Goal: Information Seeking & Learning: Learn about a topic

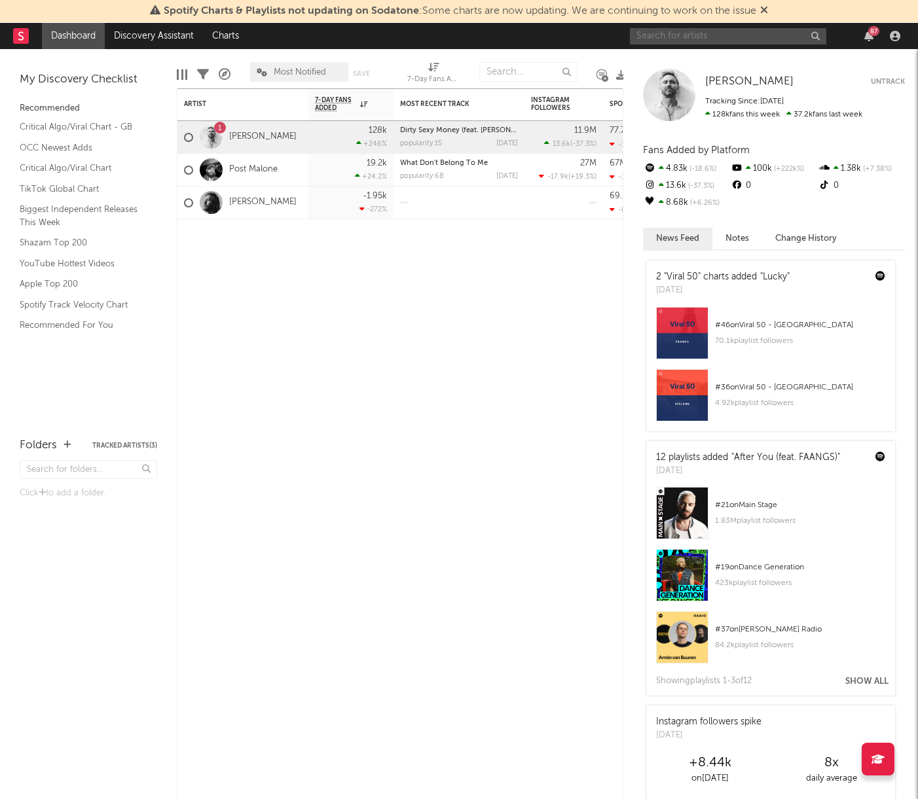
click at [706, 40] on input "text" at bounding box center [728, 36] width 196 height 16
type input "alemeda"
click at [679, 35] on input "alemeda" at bounding box center [728, 36] width 196 height 16
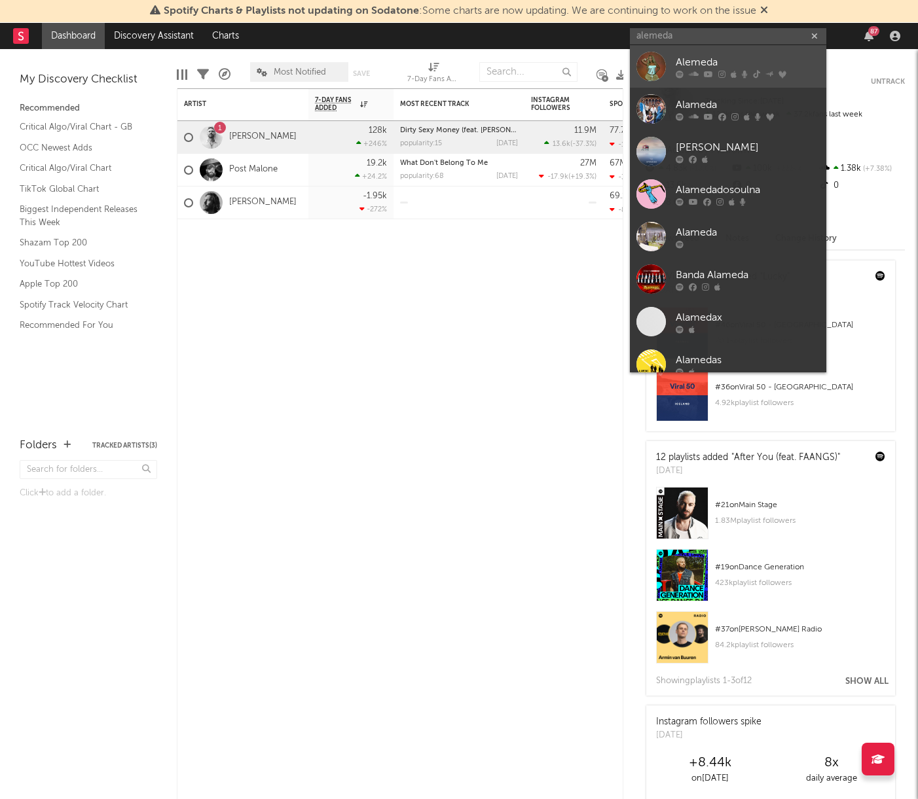
click at [687, 60] on div "Alemeda" at bounding box center [748, 62] width 144 height 16
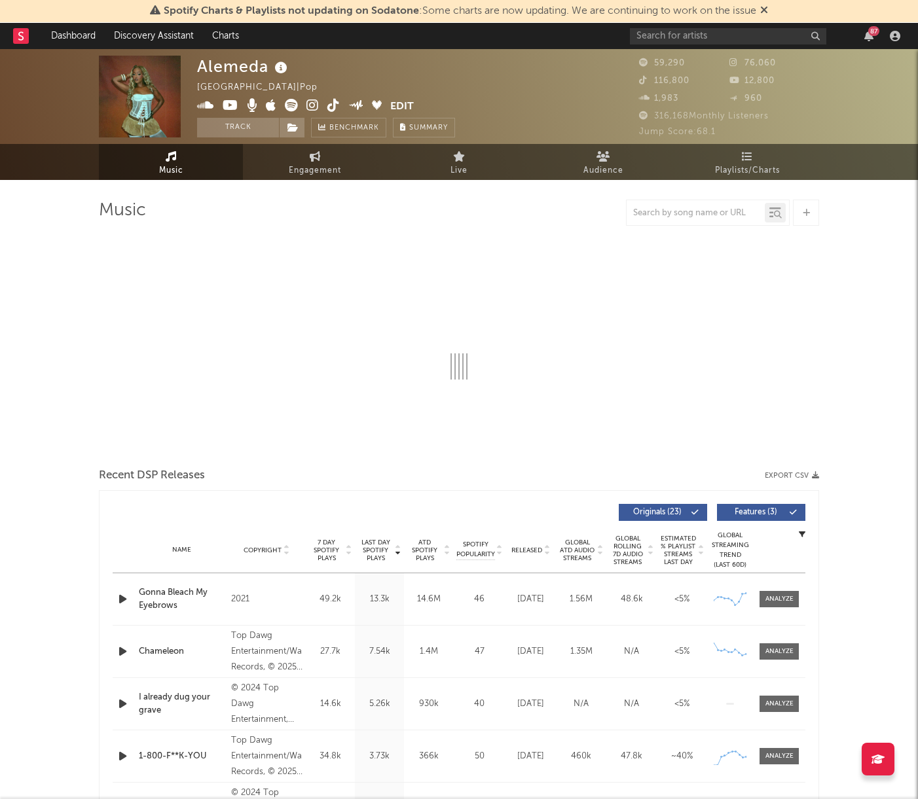
select select "6m"
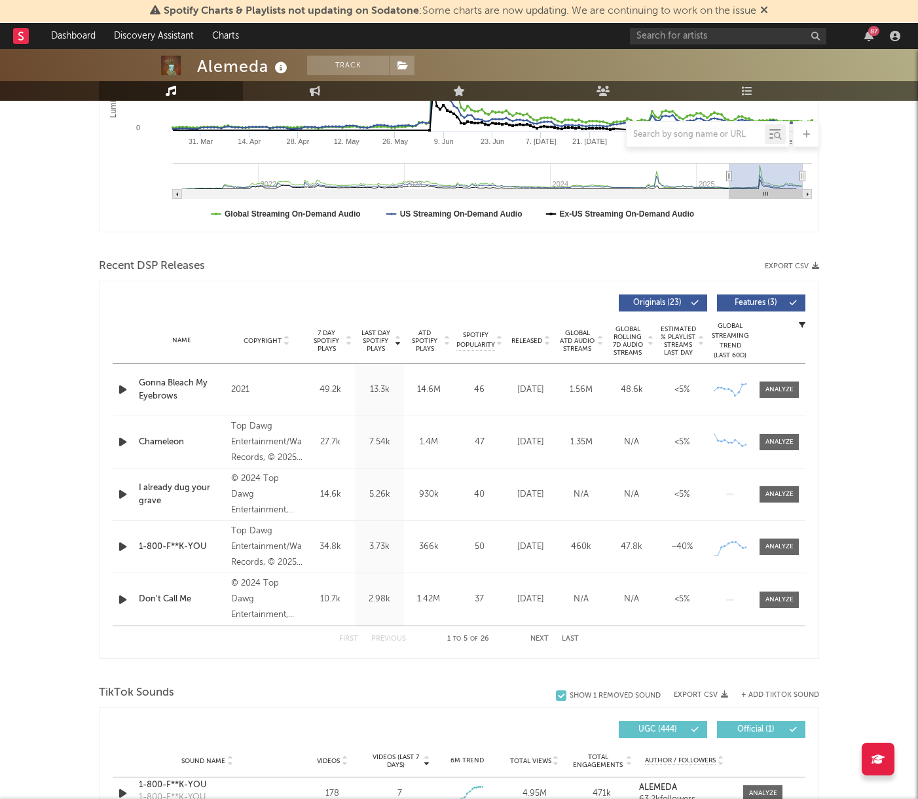
scroll to position [314, 0]
click at [784, 545] on div at bounding box center [779, 546] width 28 height 10
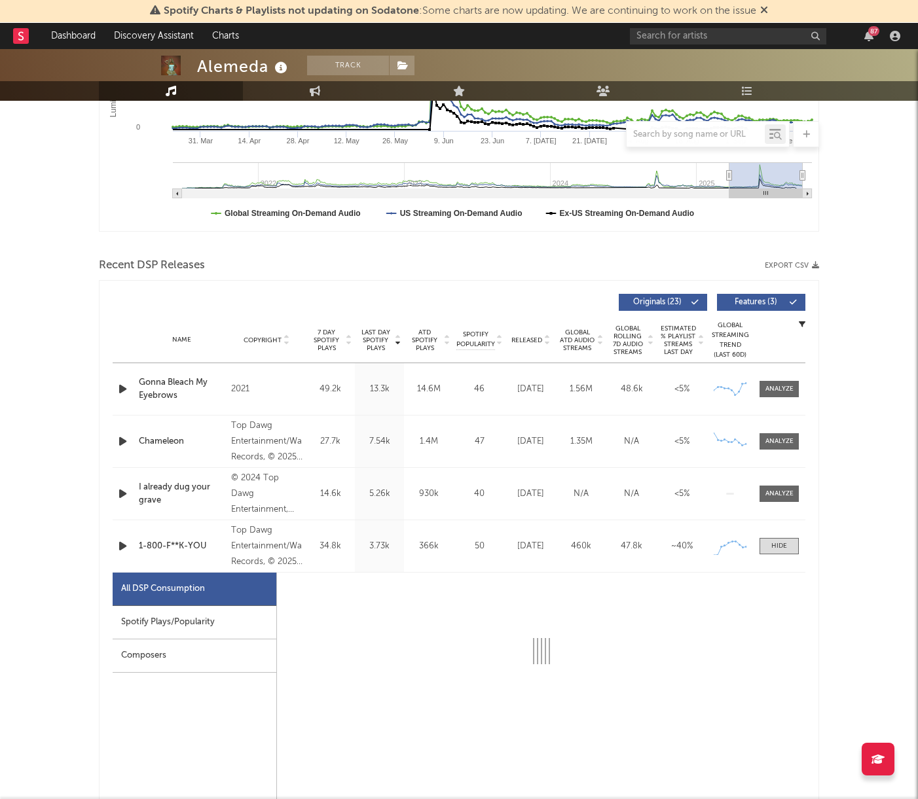
select select "1w"
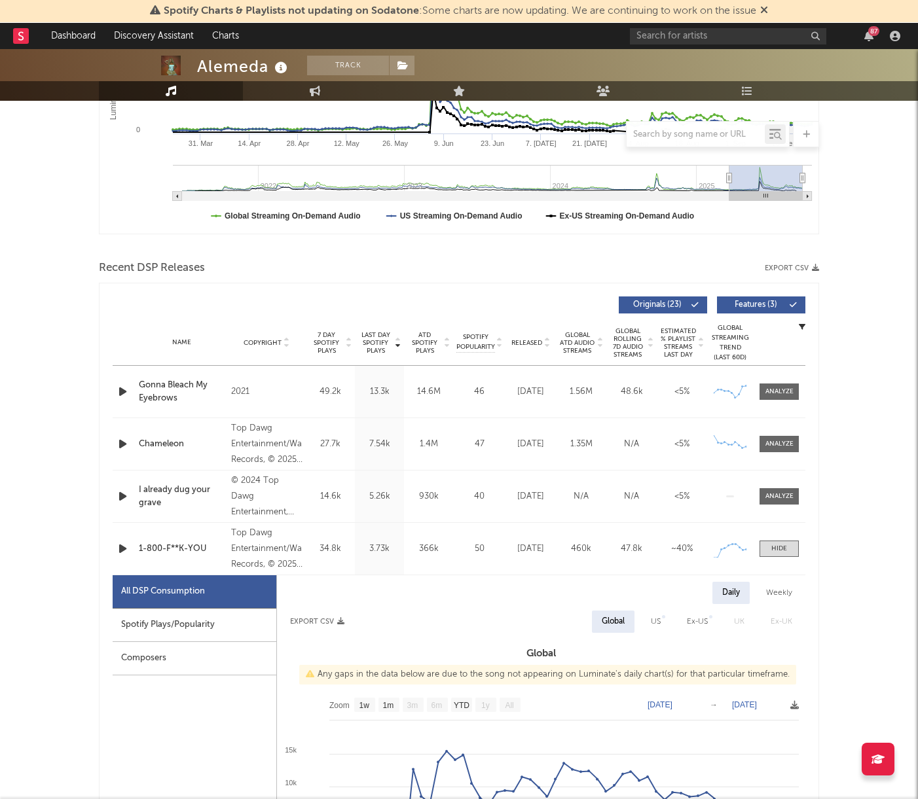
scroll to position [0, 0]
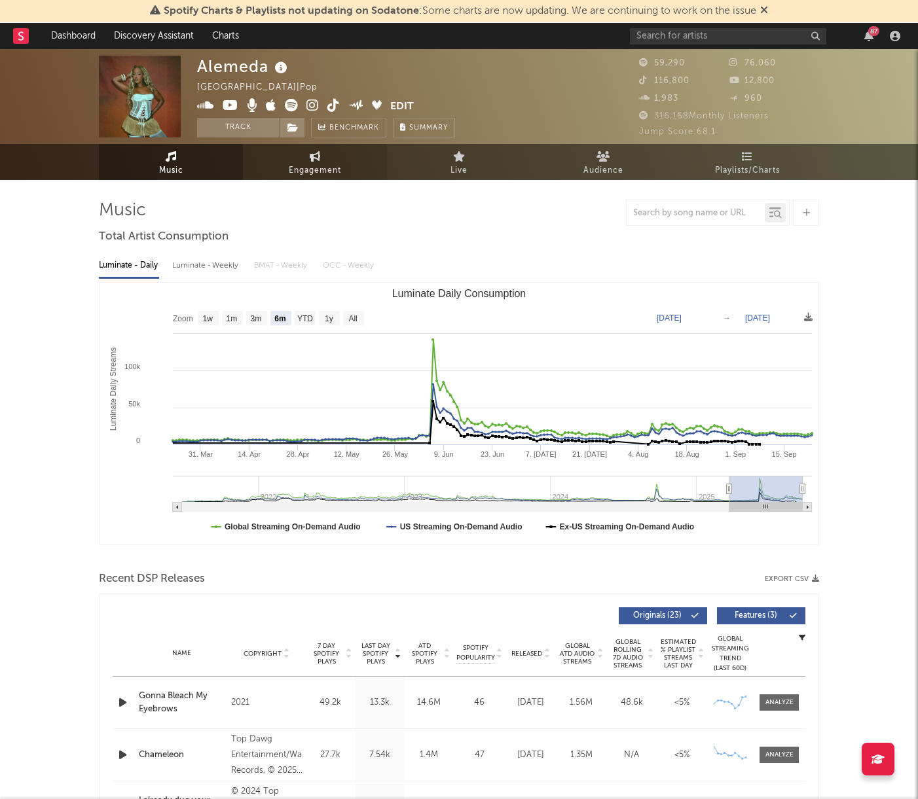
click at [331, 166] on span "Engagement" at bounding box center [315, 171] width 52 height 16
select select "1w"
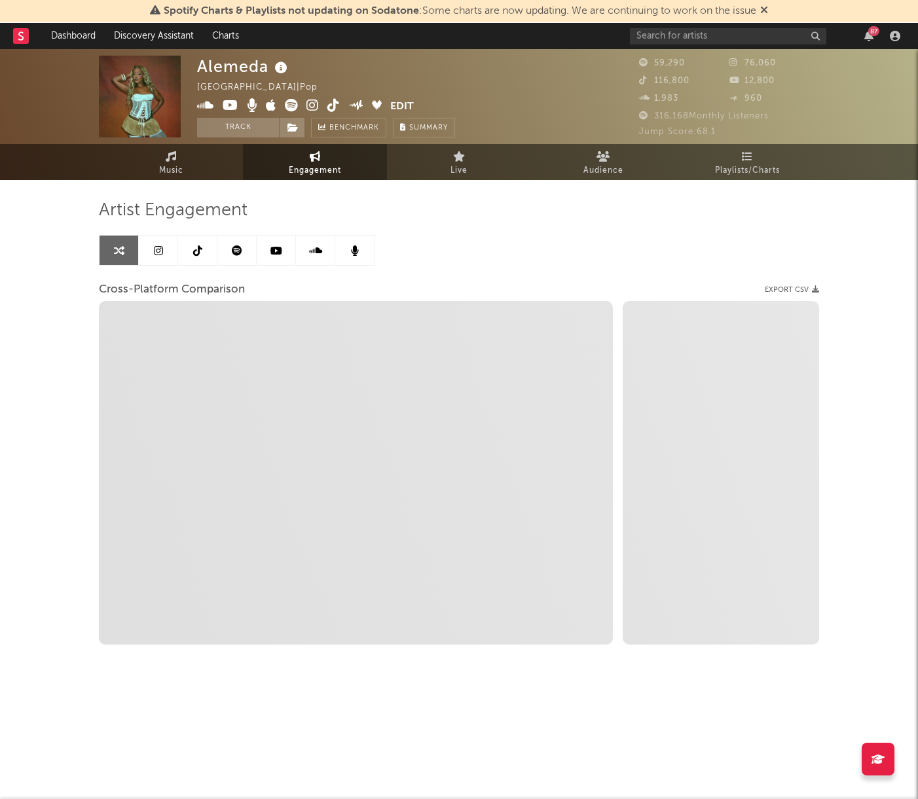
click at [197, 252] on icon at bounding box center [197, 251] width 9 height 10
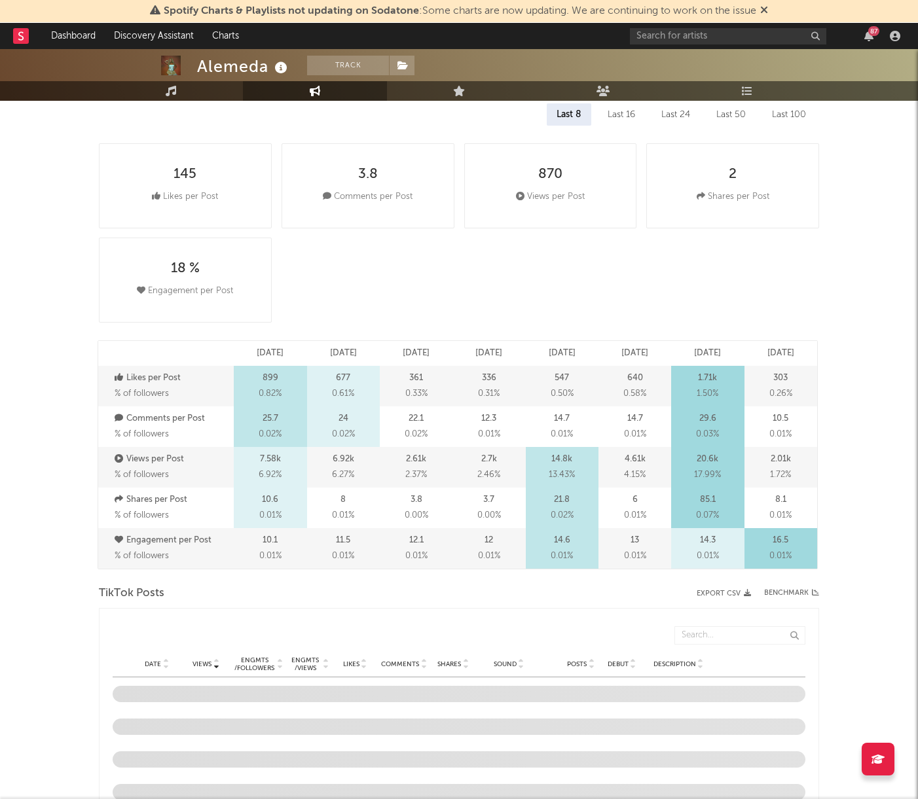
select select "6m"
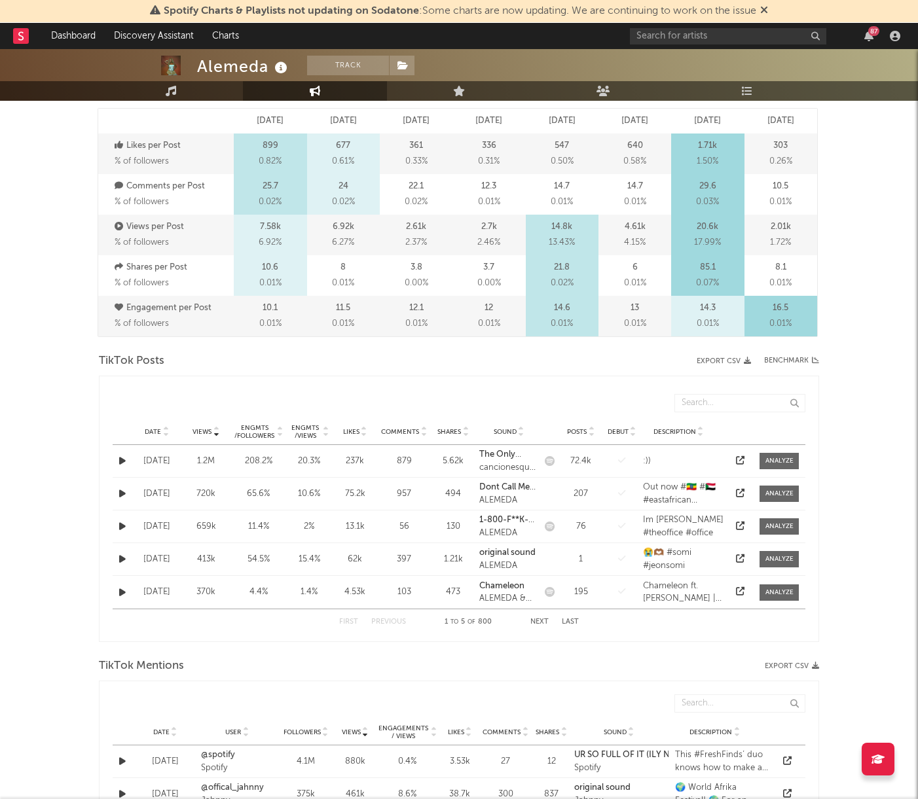
scroll to position [418, 0]
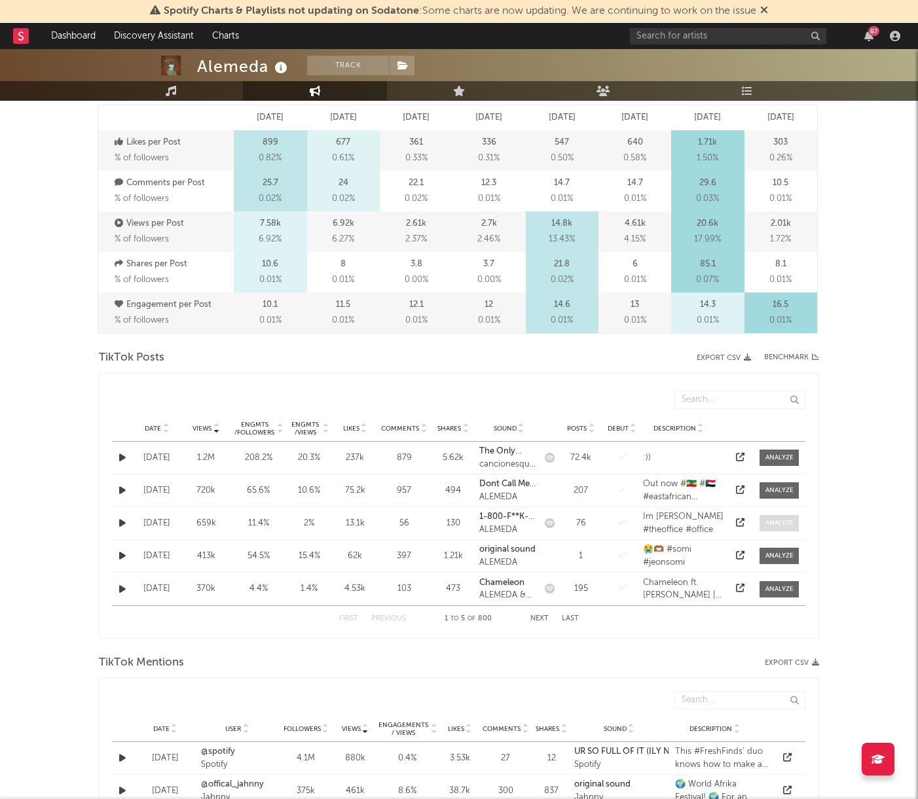
click at [782, 523] on div at bounding box center [779, 524] width 28 height 10
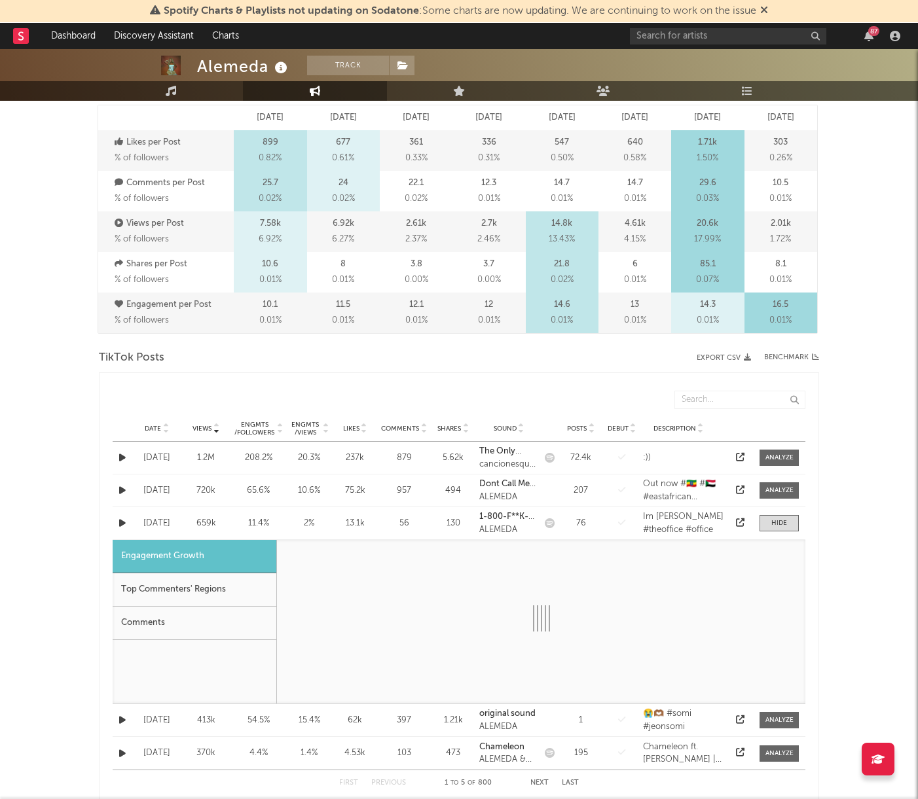
select select "1m"
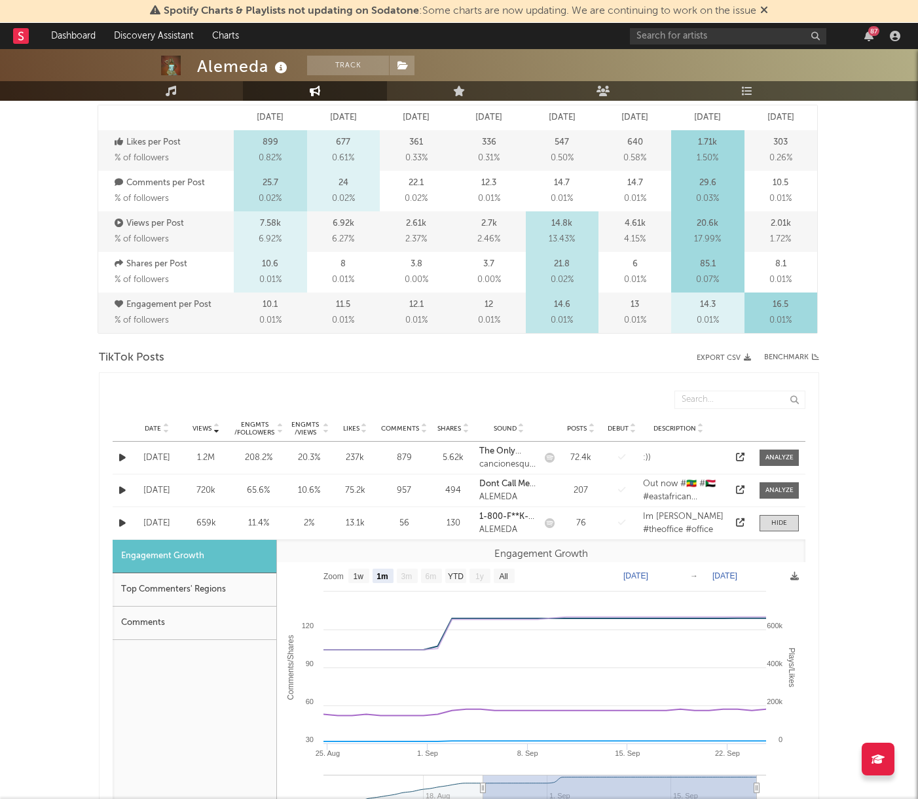
click at [679, 519] on div "Im [PERSON_NAME] #theoffice #office" at bounding box center [683, 524] width 81 height 26
click at [742, 519] on icon at bounding box center [740, 523] width 9 height 9
click at [210, 722] on icon "close" at bounding box center [207, 721] width 9 height 10
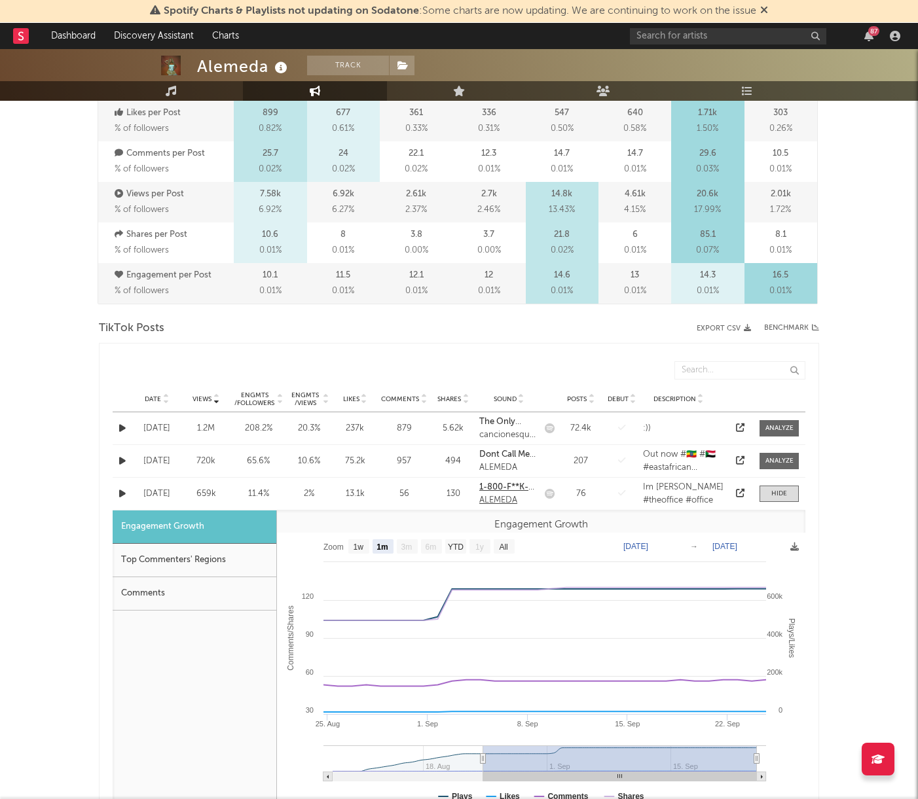
scroll to position [529, 0]
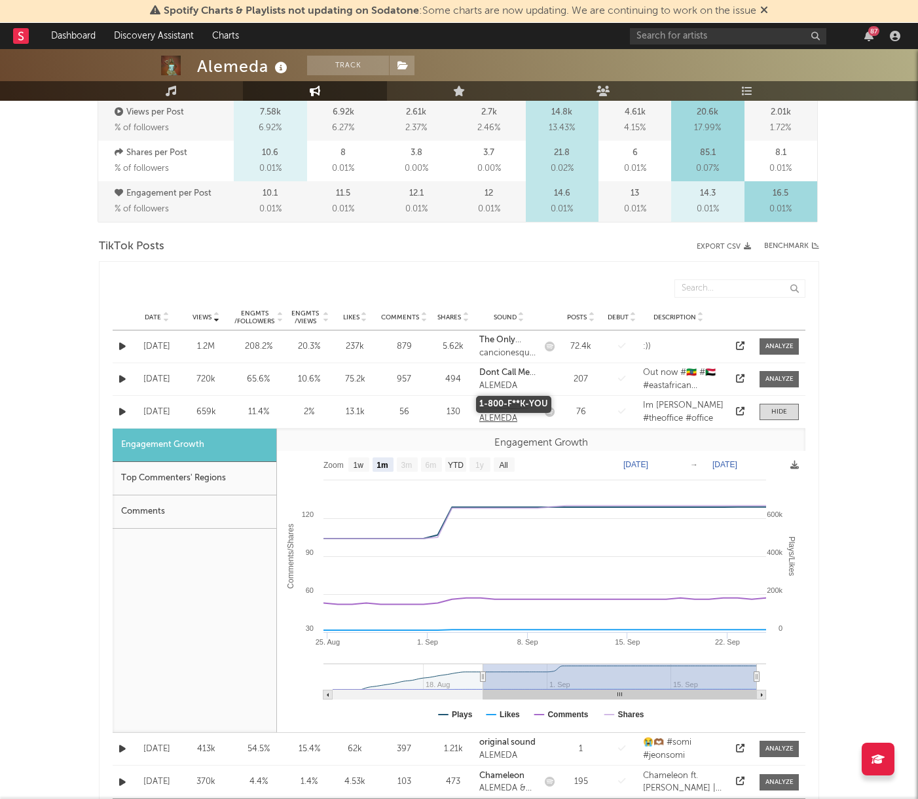
click at [500, 407] on strong "1-800-F**K-YOU" at bounding box center [506, 412] width 55 height 22
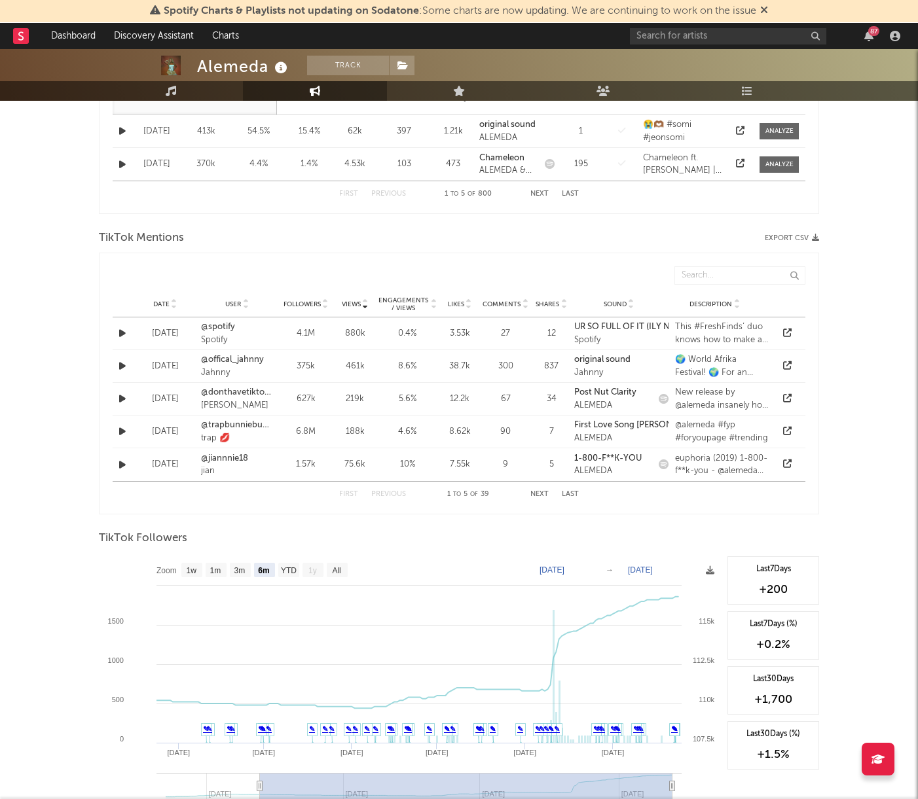
scroll to position [1338, 0]
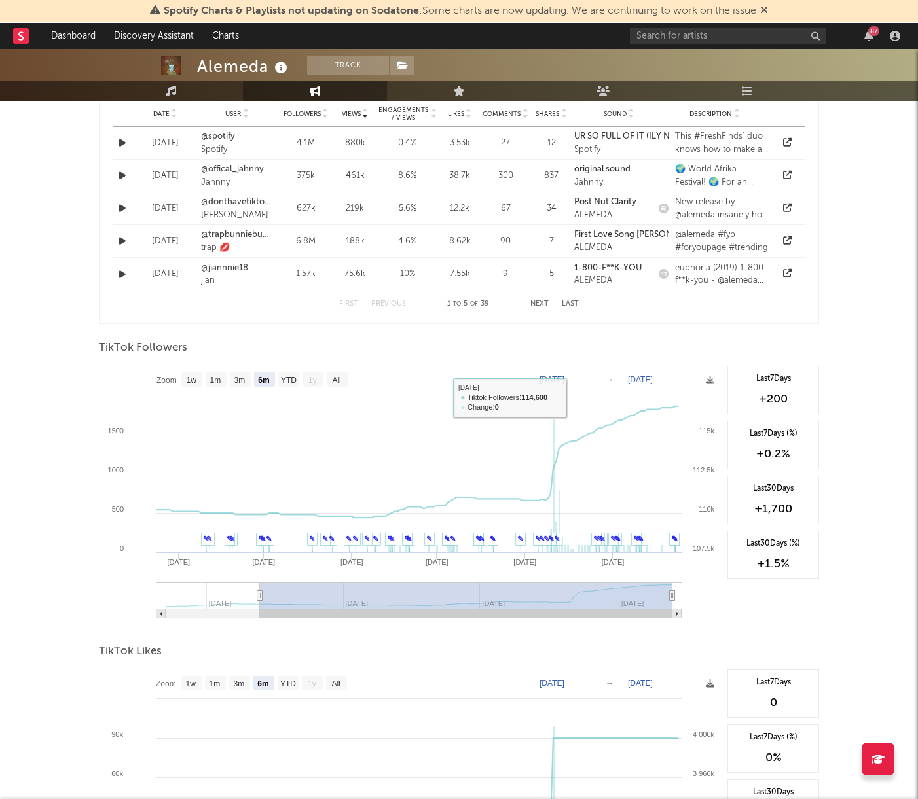
click at [564, 384] on text "[DATE]" at bounding box center [552, 379] width 25 height 9
click at [591, 378] on input "[DATE]" at bounding box center [560, 379] width 61 height 13
type input "[DATE]"
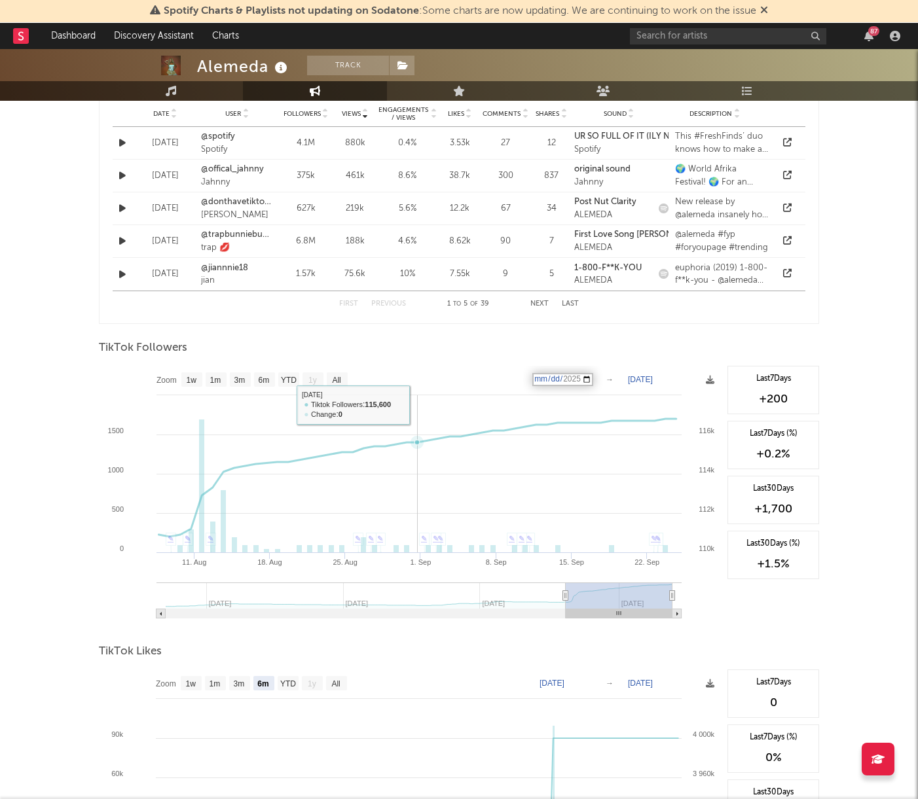
scroll to position [1562, 0]
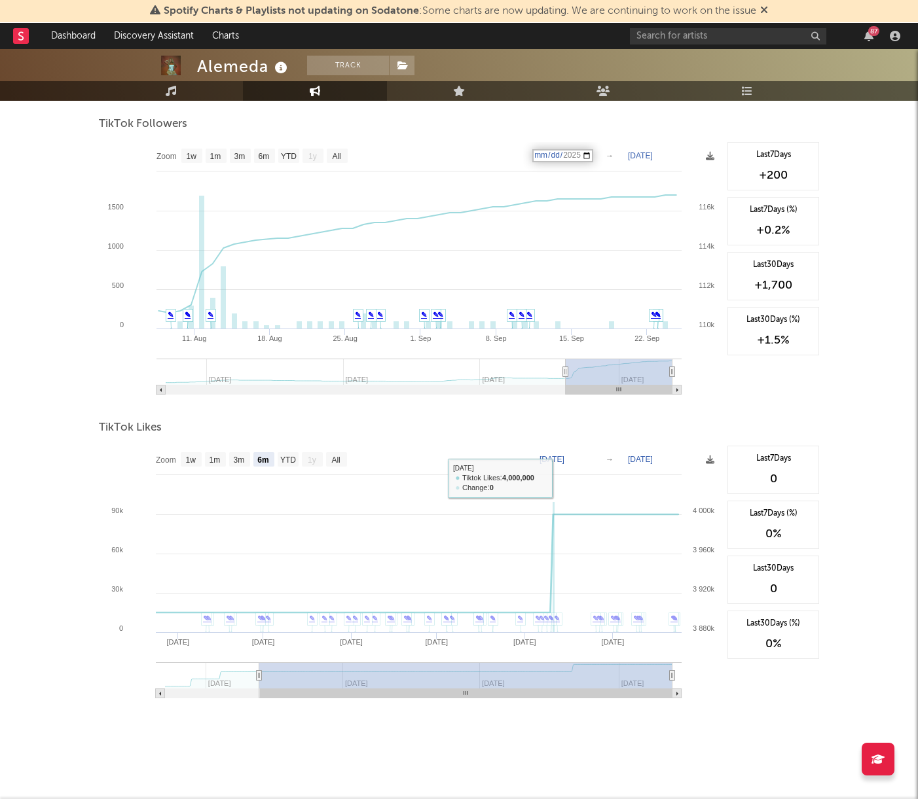
click at [562, 455] on text "[DATE]" at bounding box center [552, 459] width 25 height 9
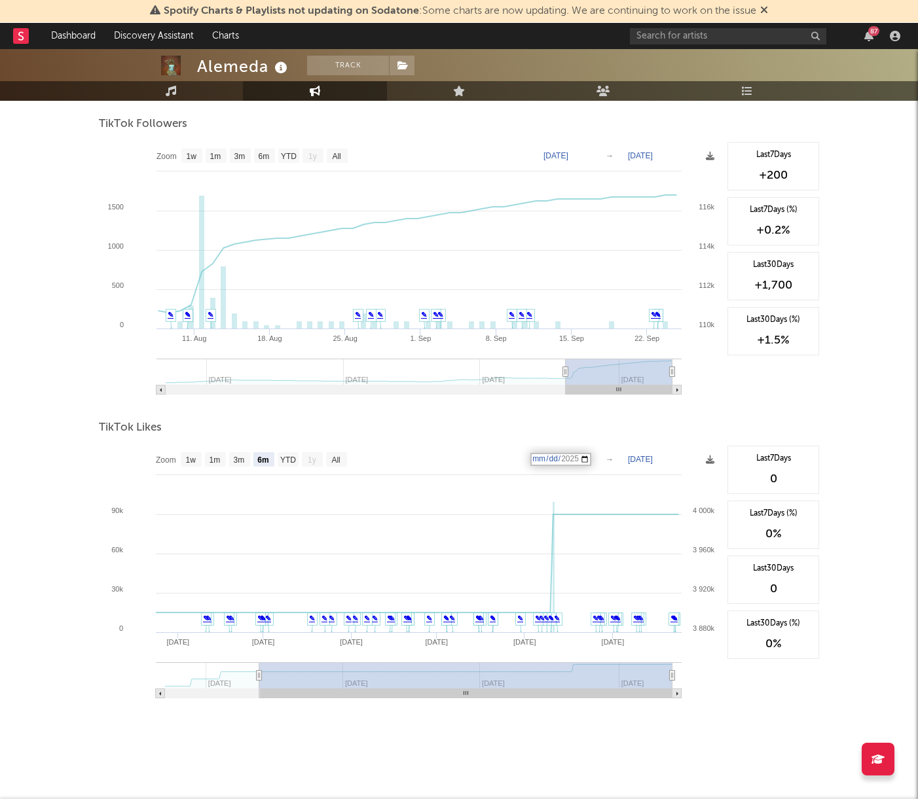
click at [591, 458] on input "[DATE]" at bounding box center [560, 459] width 61 height 13
type input "[DATE]"
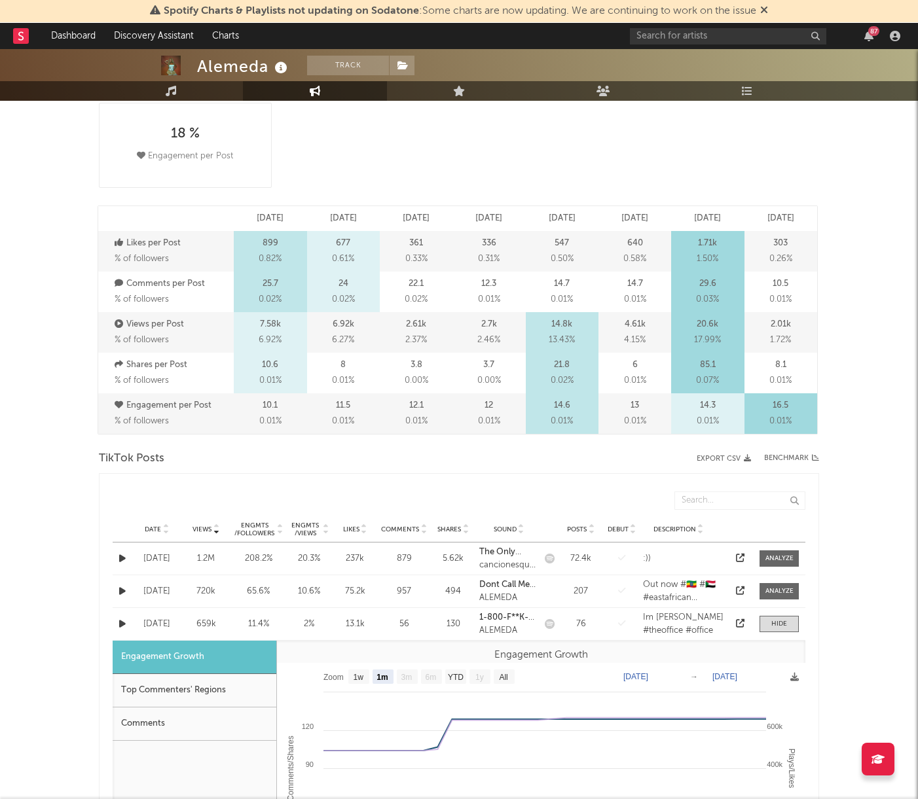
scroll to position [0, 0]
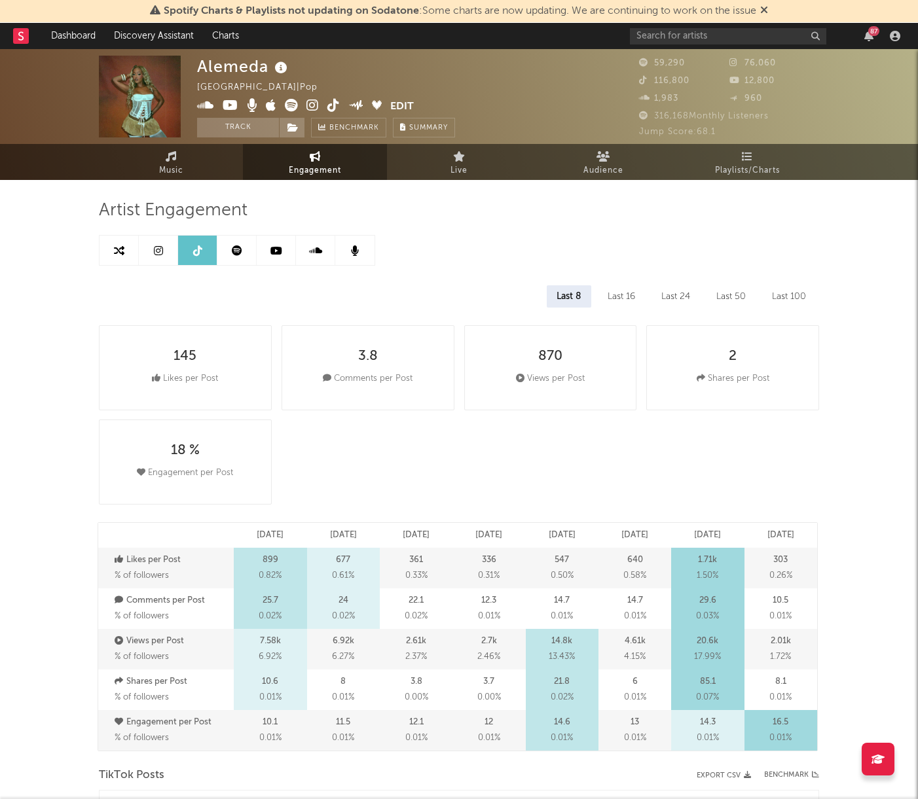
click at [158, 255] on link at bounding box center [158, 250] width 39 height 29
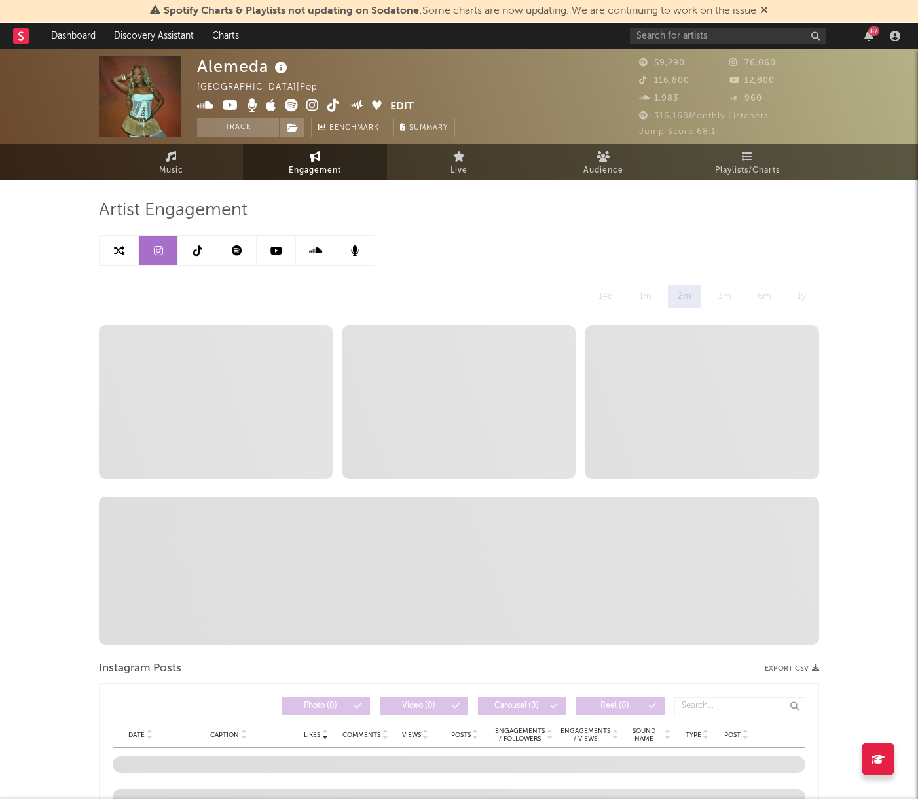
select select "6m"
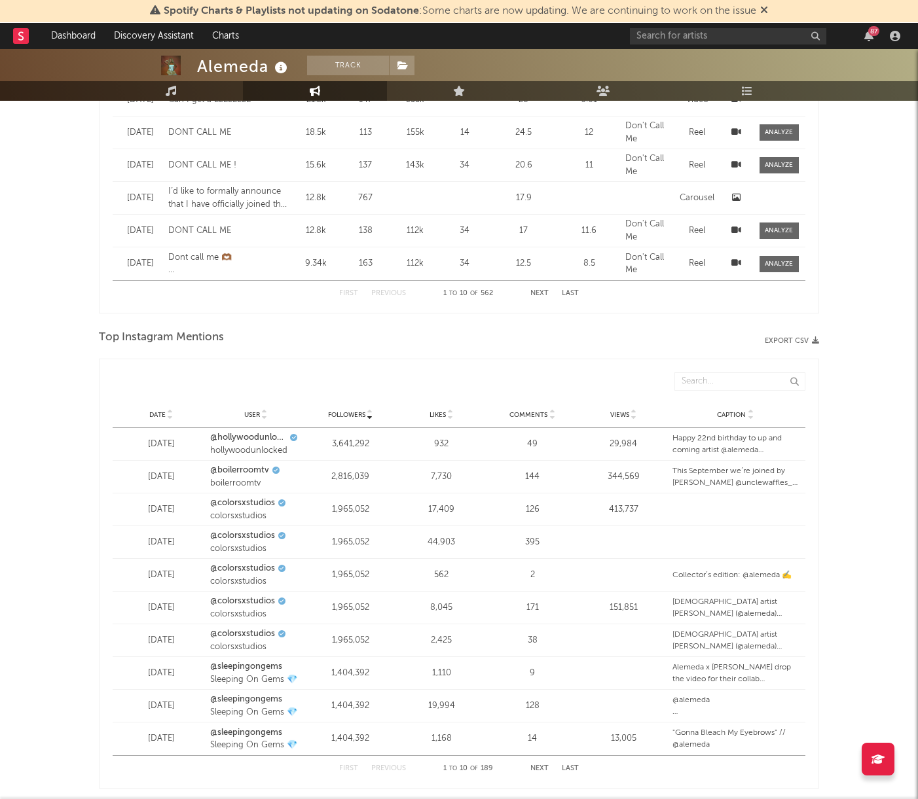
scroll to position [1710, 0]
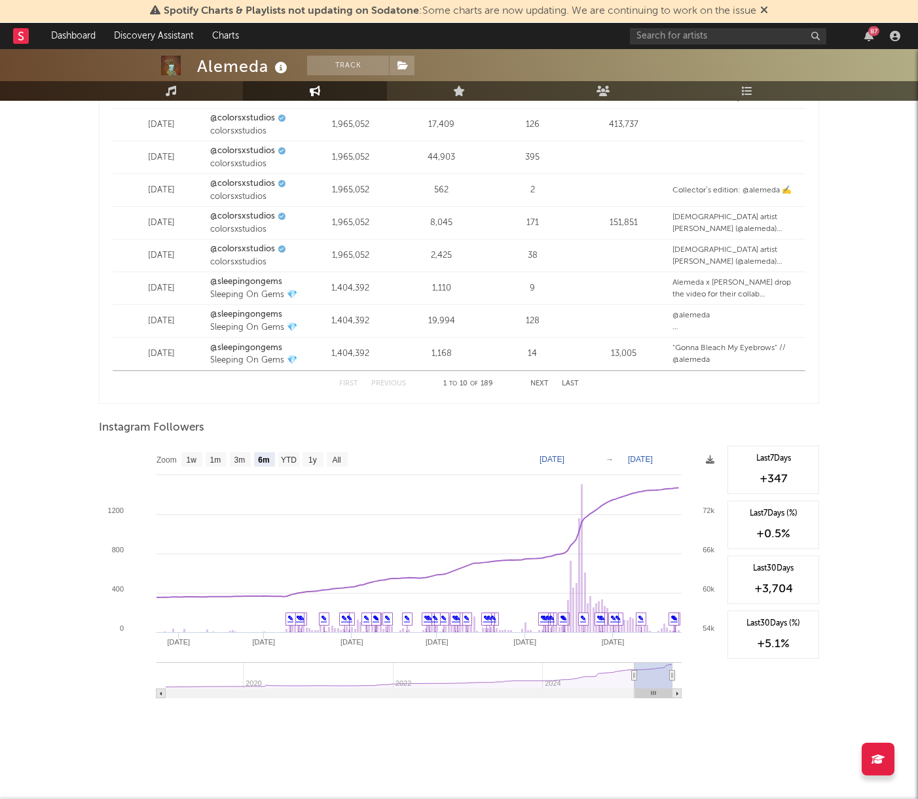
click at [564, 456] on text "[DATE]" at bounding box center [552, 459] width 25 height 9
click at [591, 459] on input "[DATE]" at bounding box center [560, 459] width 61 height 13
type input "[DATE]"
